Goal: Find specific page/section: Find specific page/section

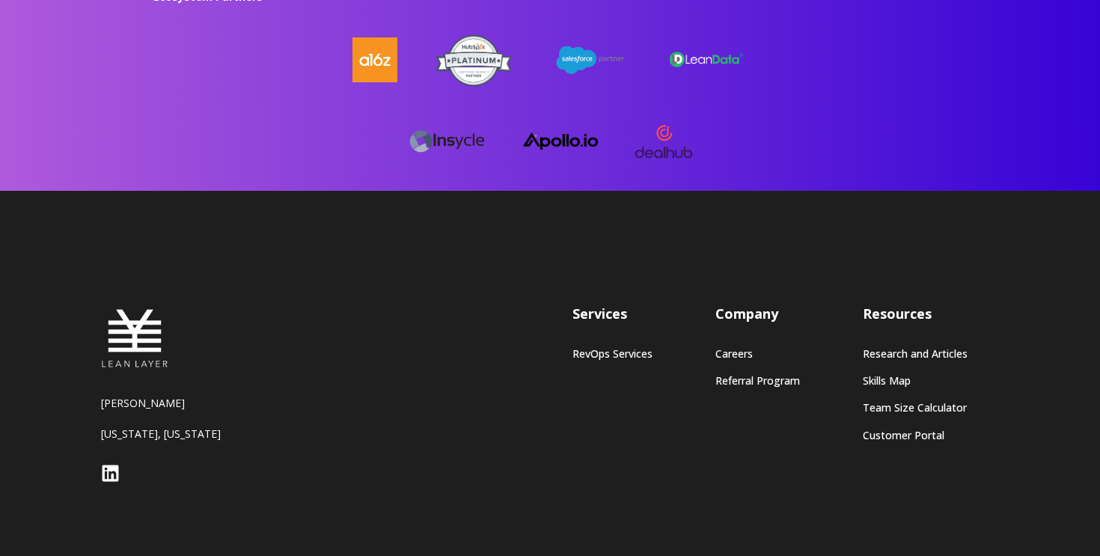
scroll to position [4130, 0]
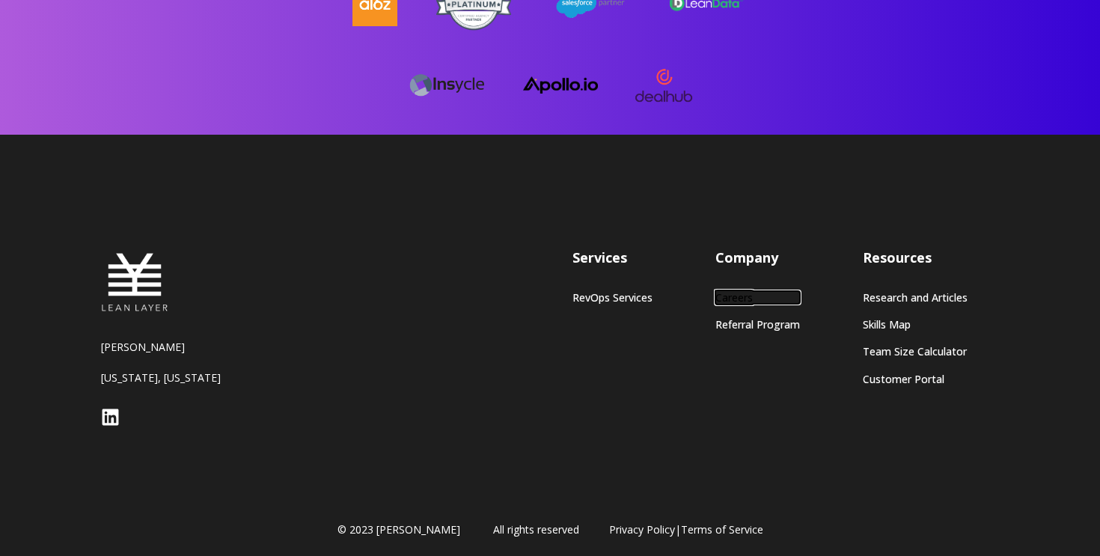
click at [727, 291] on link "Careers" at bounding box center [758, 297] width 85 height 13
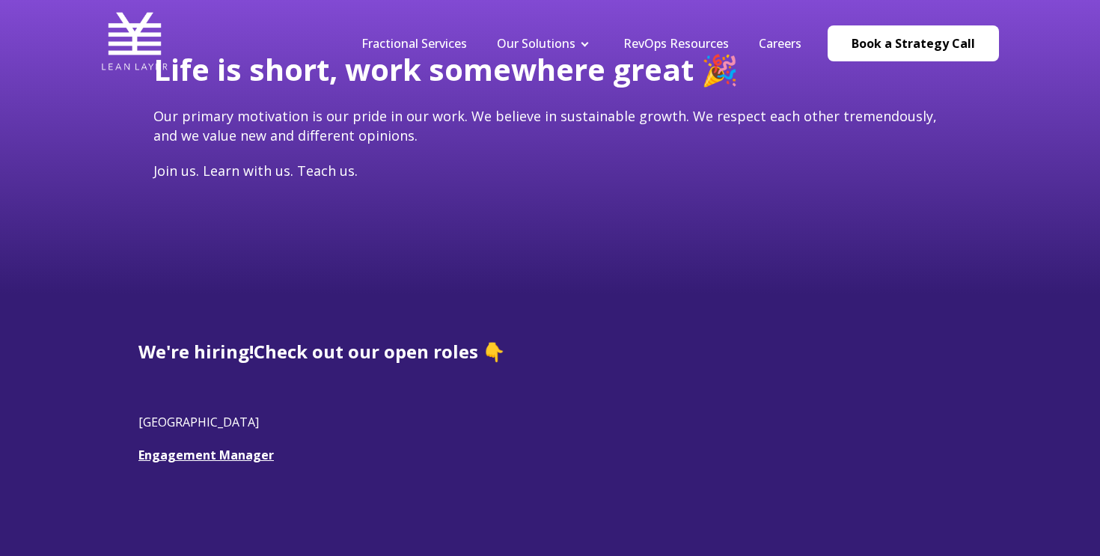
scroll to position [368, 0]
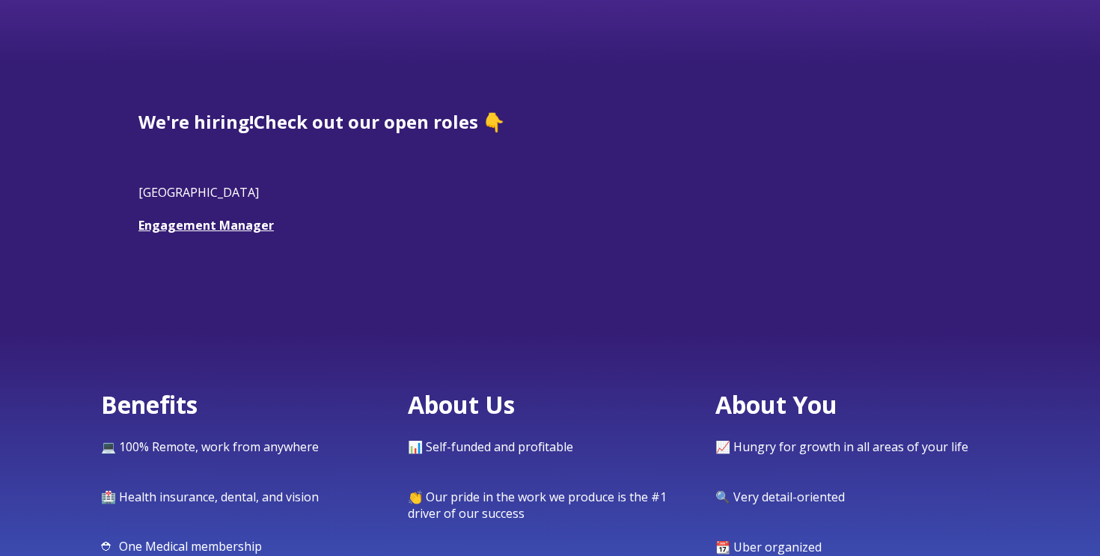
click at [220, 234] on span "We're hiring! Check out our open roles 👇 USA Engagement Manager" at bounding box center [549, 188] width 823 height 158
click at [231, 233] on link "Engagement Manager" at bounding box center [205, 225] width 135 height 16
